Goal: Navigation & Orientation: Understand site structure

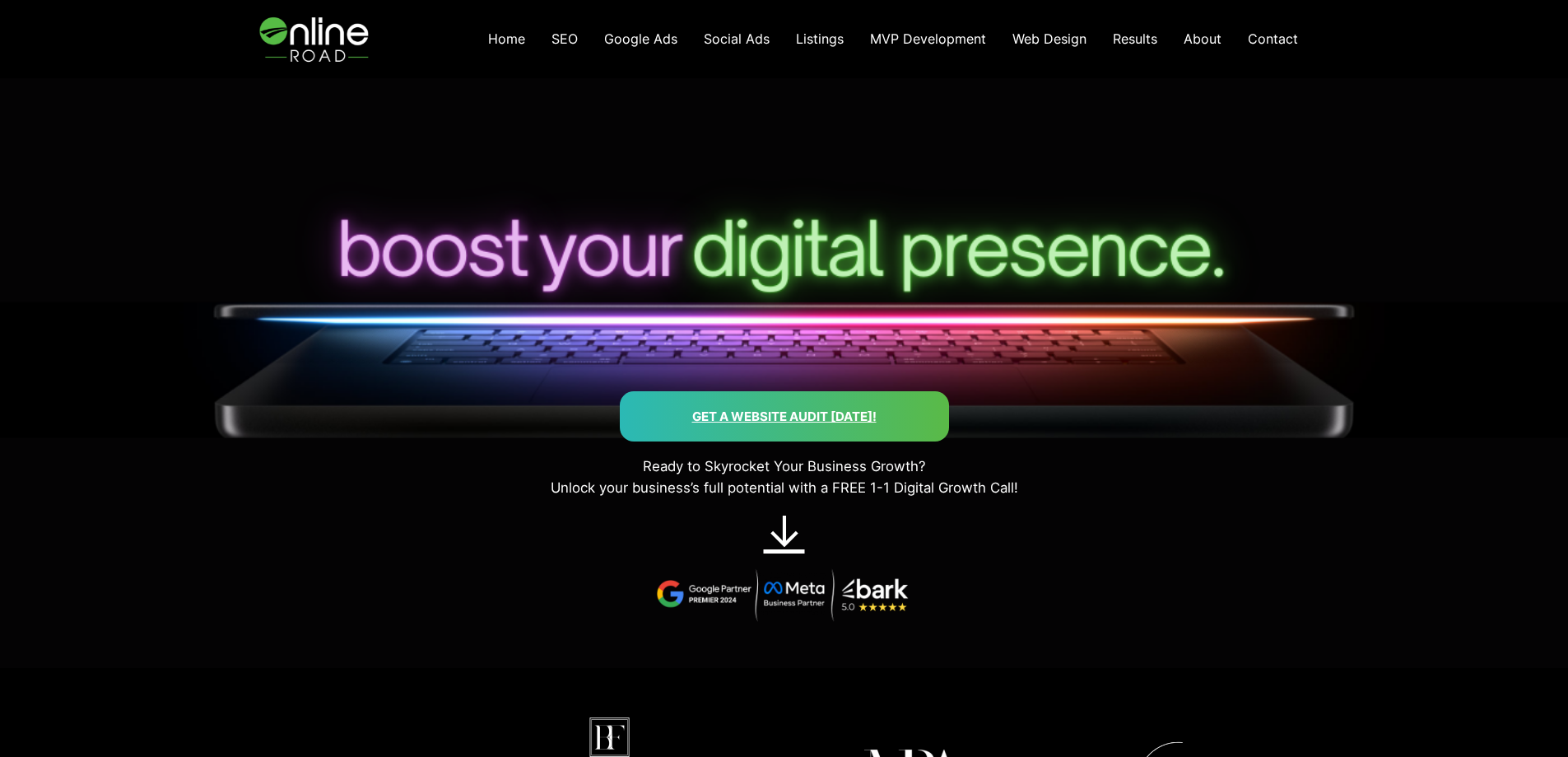
click at [1197, 38] on span "About" at bounding box center [1202, 38] width 38 height 16
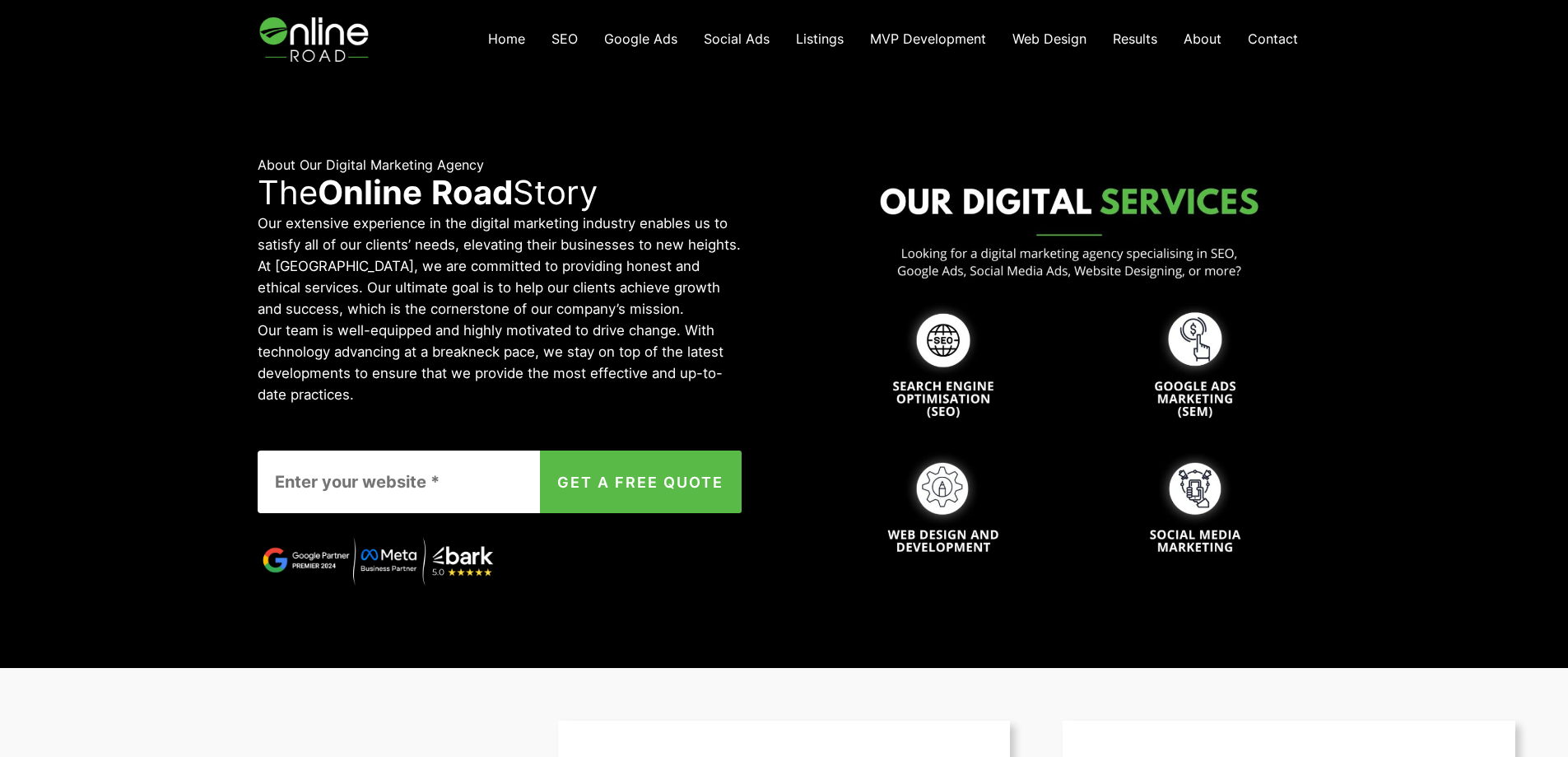
click at [1260, 43] on span "Contact" at bounding box center [1273, 38] width 50 height 16
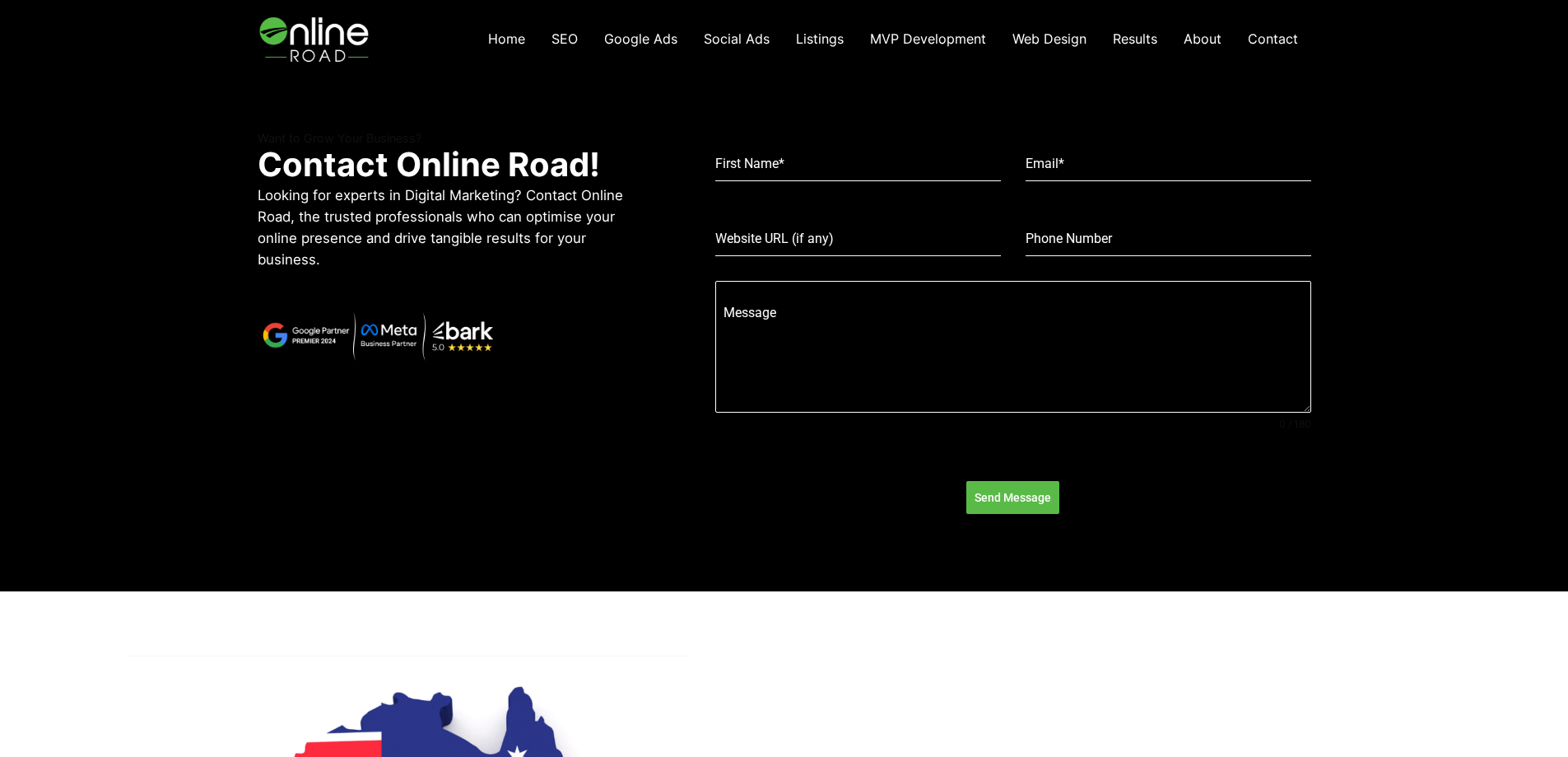
click at [836, 37] on span "Listings" at bounding box center [820, 38] width 47 height 16
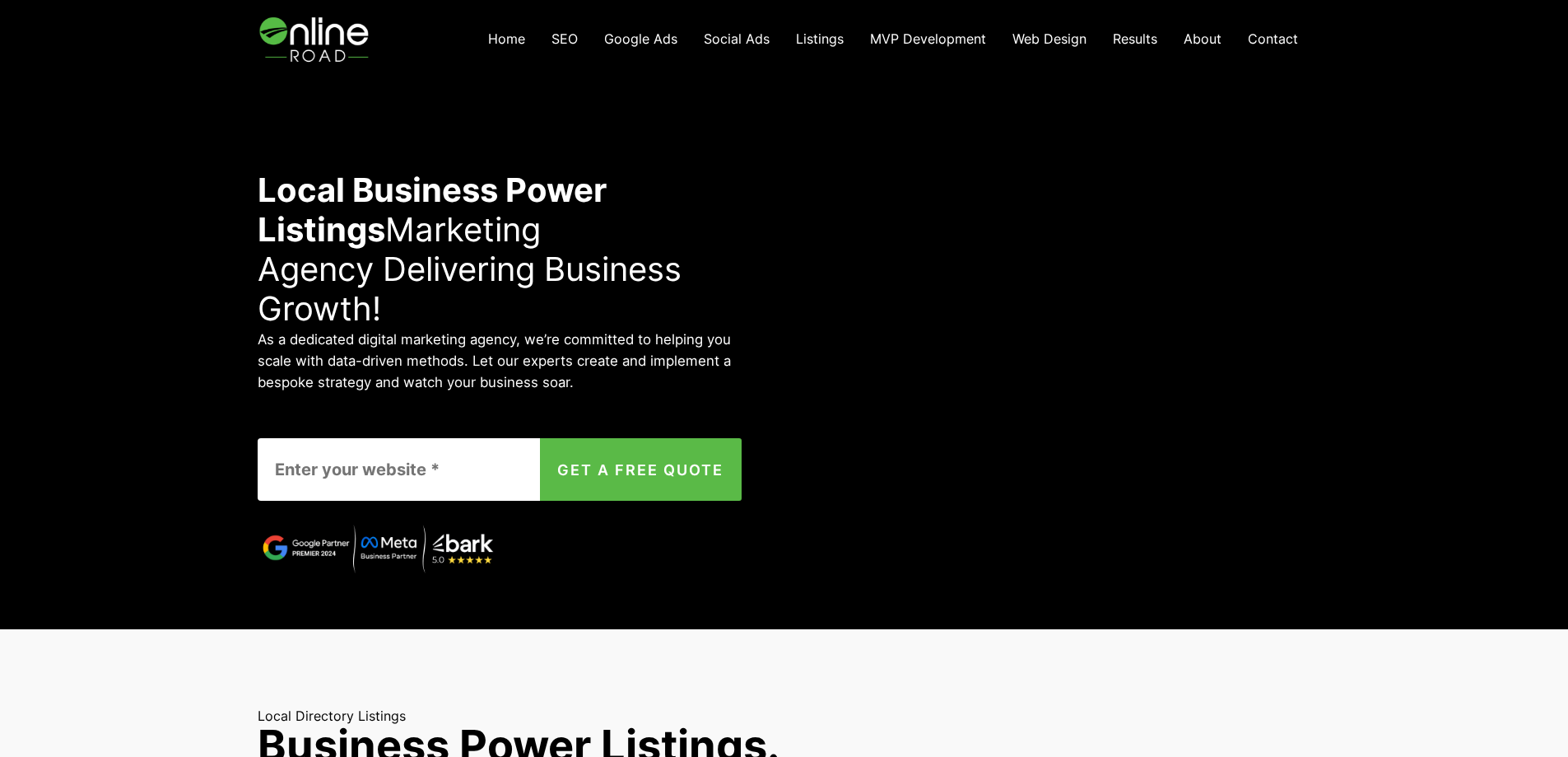
click at [506, 44] on span "Home" at bounding box center [506, 38] width 37 height 16
